Goal: Information Seeking & Learning: Understand process/instructions

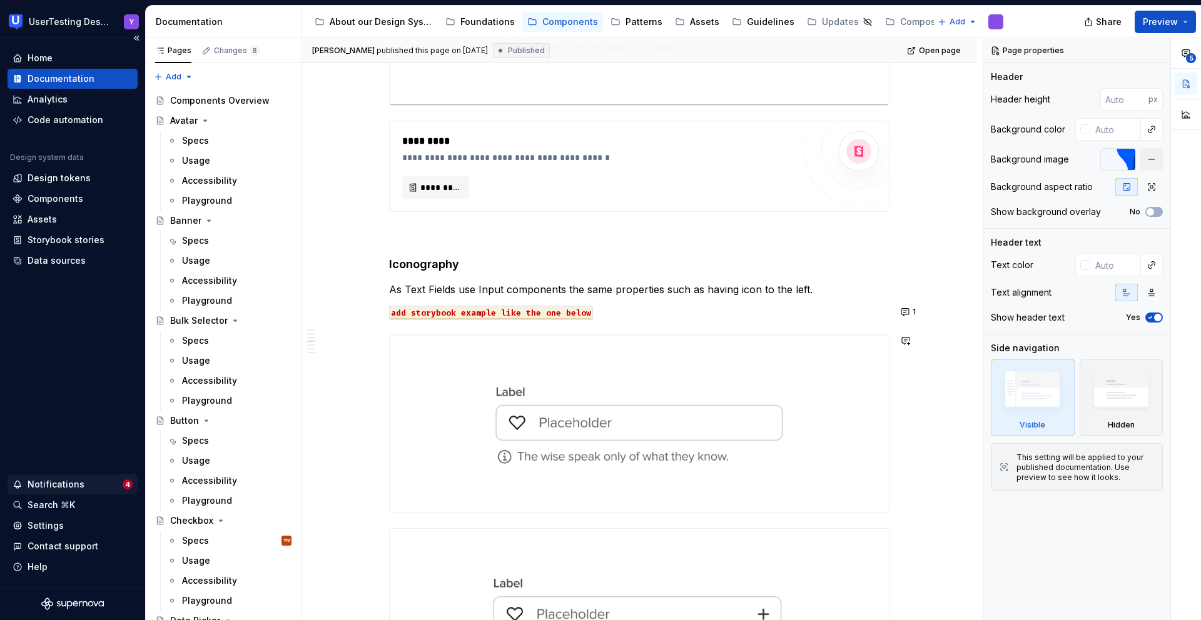
scroll to position [1227, 0]
click at [438, 260] on strong "Iconography" at bounding box center [424, 261] width 70 height 13
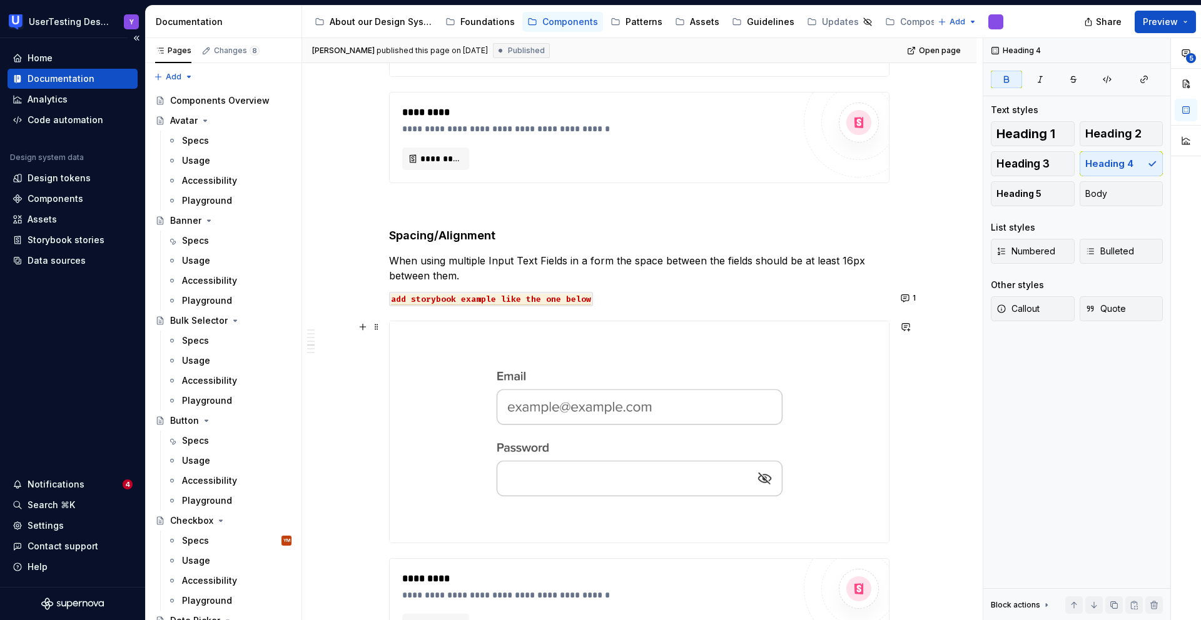
scroll to position [2084, 0]
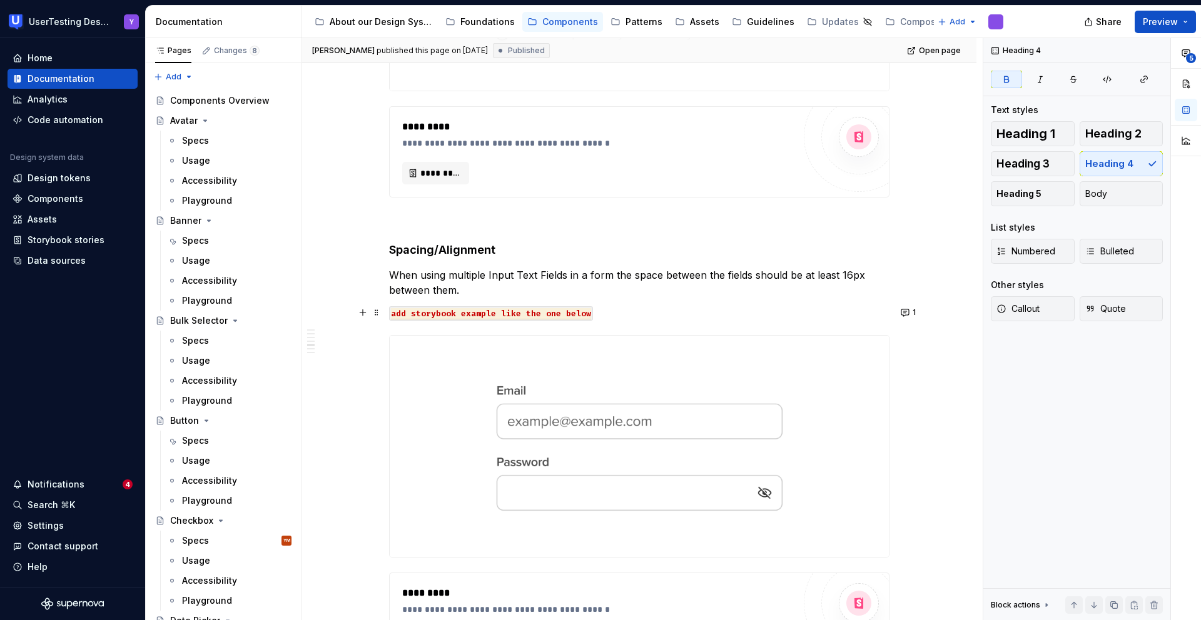
click at [415, 246] on strong "Spacing/Alignment" at bounding box center [442, 249] width 106 height 13
click at [456, 248] on strong "Spacing/Alignment" at bounding box center [442, 249] width 106 height 13
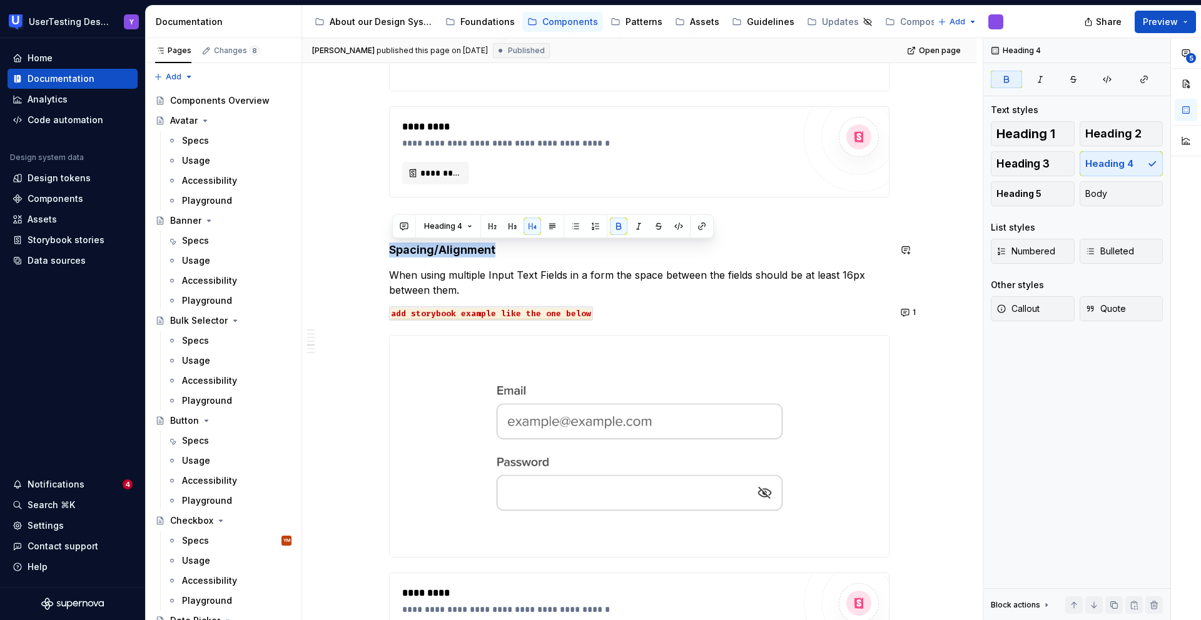
copy strong "Spacing/Alignment"
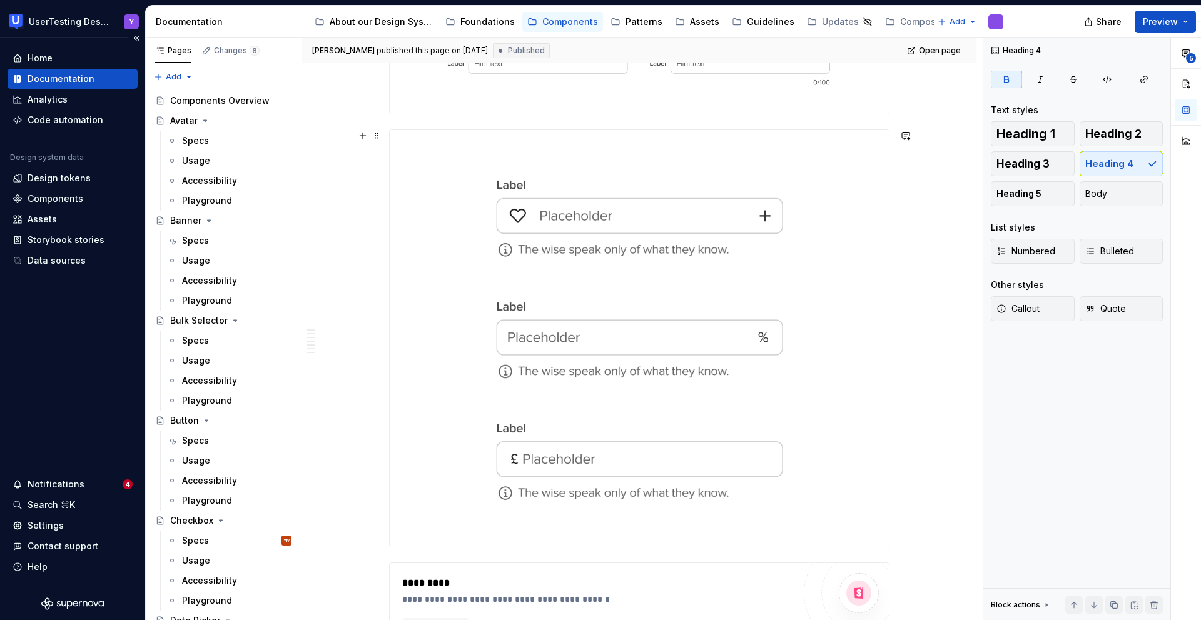
scroll to position [3185, 0]
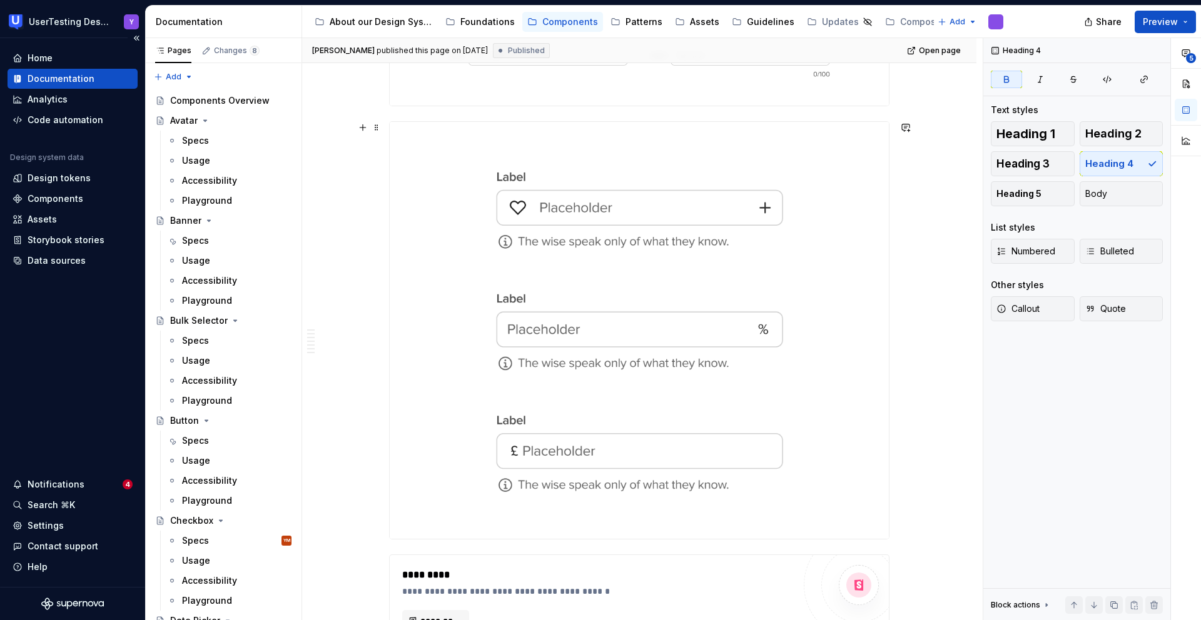
type textarea "*"
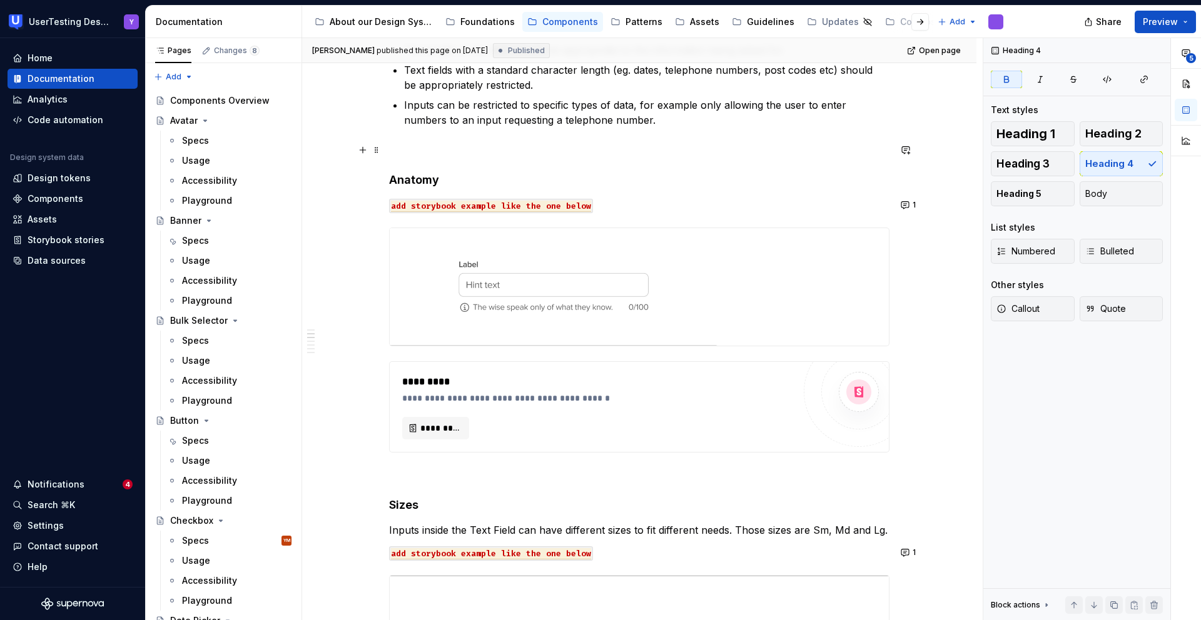
scroll to position [325, 0]
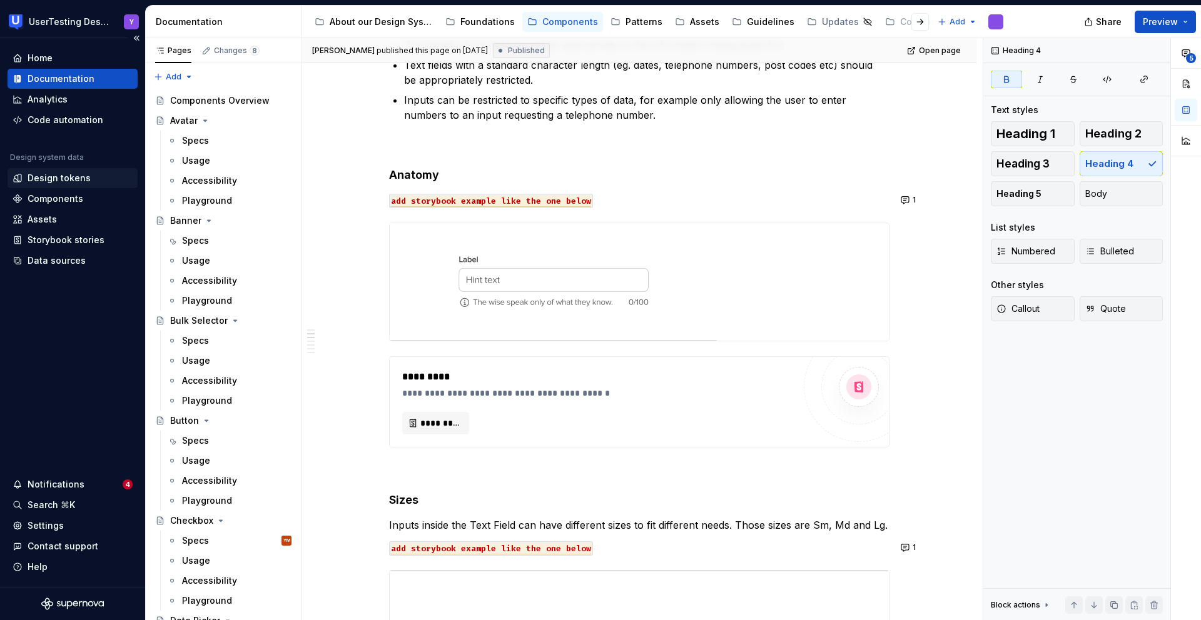
type textarea "*"
